Goal: Information Seeking & Learning: Learn about a topic

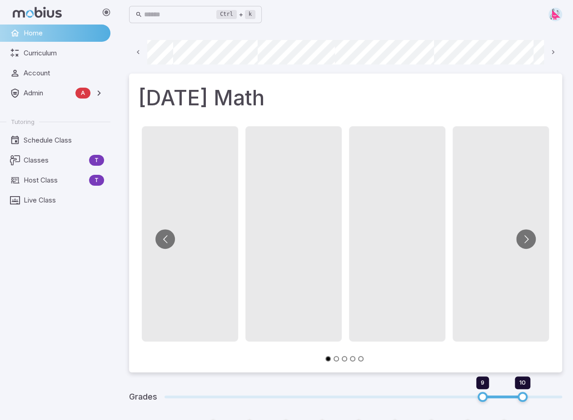
scroll to position [0, 65]
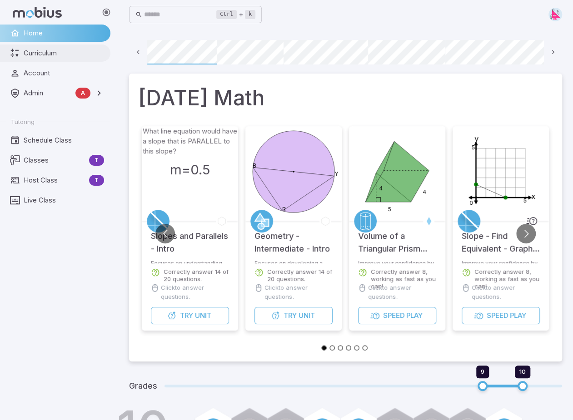
click at [38, 51] on span "Curriculum" at bounding box center [64, 53] width 80 height 10
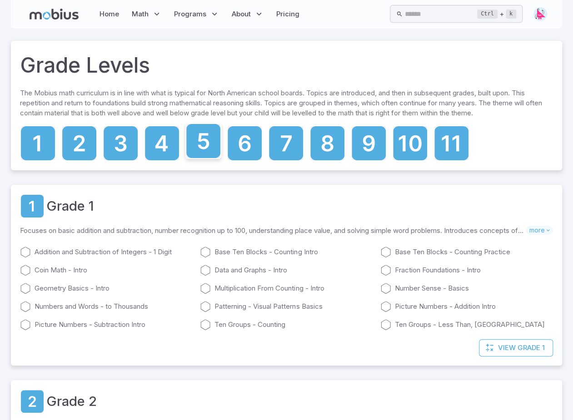
click at [205, 146] on icon at bounding box center [203, 141] width 11 height 16
